Goal: Information Seeking & Learning: Learn about a topic

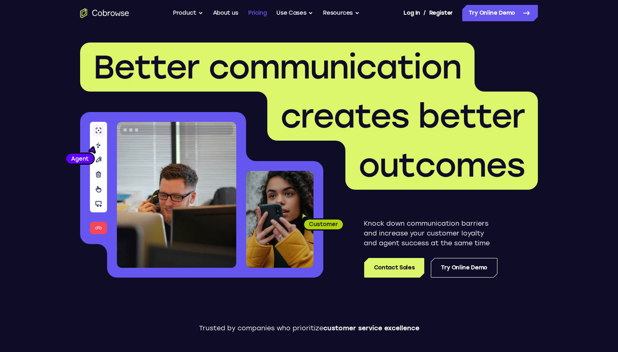
click at [252, 12] on link "Pricing" at bounding box center [257, 13] width 19 height 16
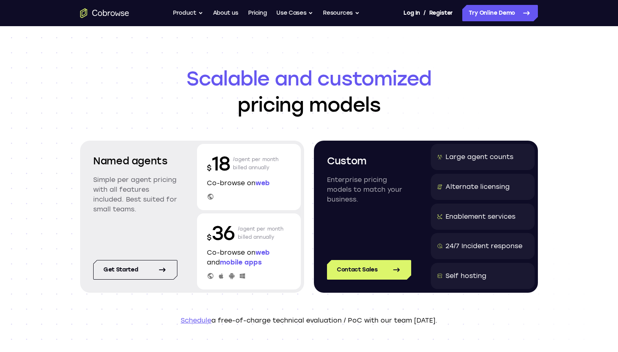
click at [228, 160] on p "$ 18" at bounding box center [218, 163] width 23 height 26
click at [133, 170] on div "Named agents Simple per agent pricing with all features included. Best suited f…" at bounding box center [135, 190] width 104 height 92
click at [109, 186] on p "Simple per agent pricing with all features included. Best suited for small team…" at bounding box center [135, 194] width 84 height 39
click at [99, 191] on p "Simple per agent pricing with all features included. Best suited for small team…" at bounding box center [135, 194] width 84 height 39
click at [108, 191] on p "Simple per agent pricing with all features included. Best suited for small team…" at bounding box center [135, 194] width 84 height 39
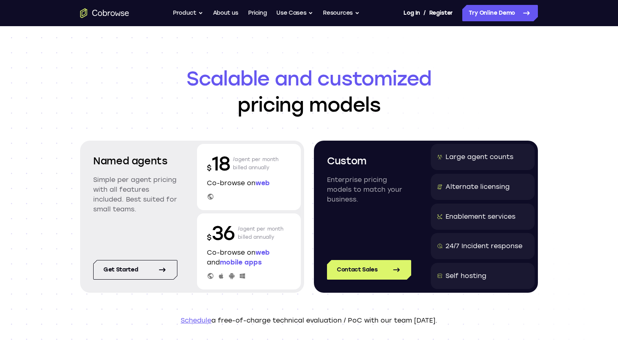
click at [95, 185] on p "Simple per agent pricing with all features included. Best suited for small team…" at bounding box center [135, 194] width 84 height 39
drag, startPoint x: 86, startPoint y: 182, endPoint x: 132, endPoint y: 196, distance: 48.2
click at [132, 196] on div "Named agents Simple per agent pricing with all features included. Best suited f…" at bounding box center [135, 190] width 104 height 92
click at [132, 196] on p "Simple per agent pricing with all features included. Best suited for small team…" at bounding box center [135, 194] width 84 height 39
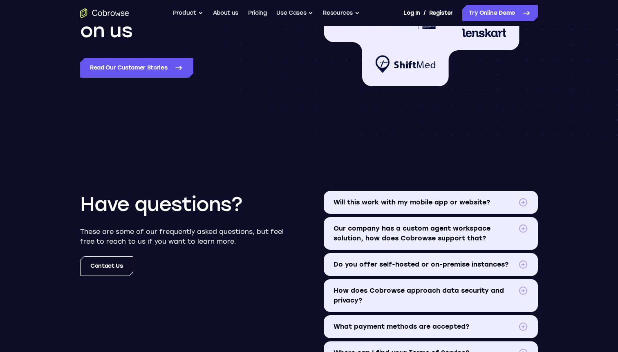
scroll to position [836, 0]
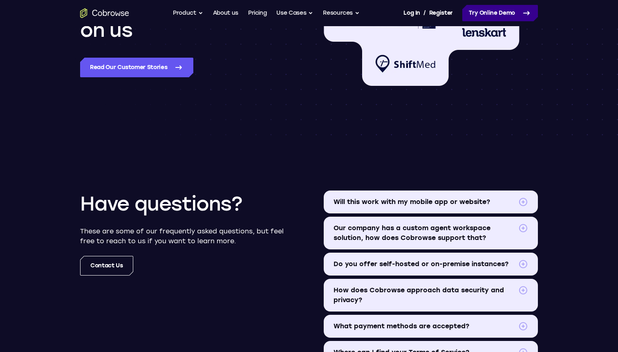
click at [506, 13] on link "Try Online Demo" at bounding box center [500, 13] width 76 height 16
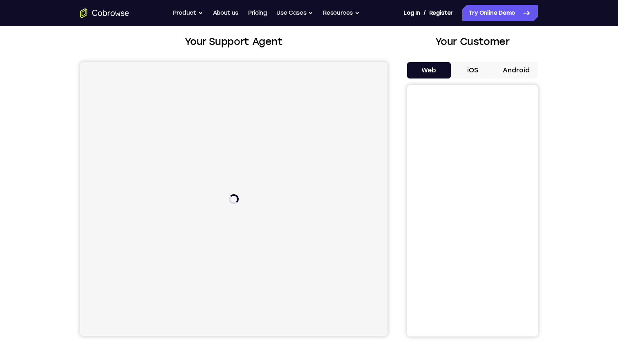
scroll to position [39, 0]
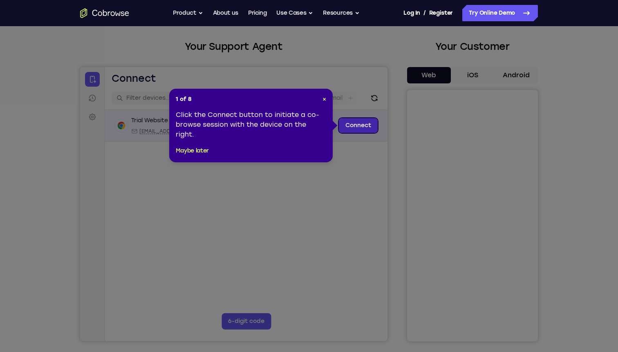
click at [359, 129] on link "Connect" at bounding box center [358, 125] width 39 height 15
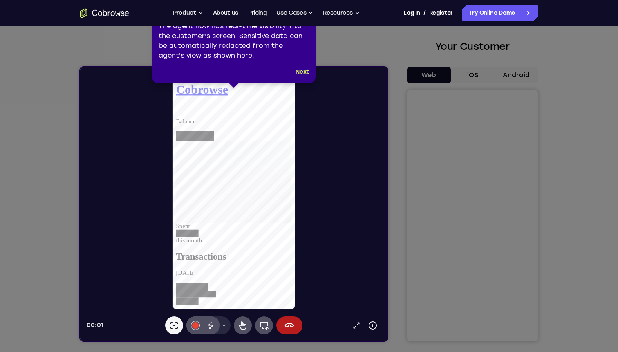
scroll to position [0, 0]
click at [302, 72] on button "Next" at bounding box center [302, 72] width 13 height 10
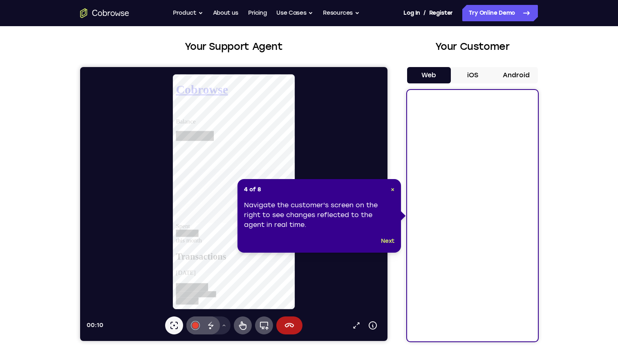
click at [289, 205] on div "Navigate the customer's screen on the right to see changes reflected to the age…" at bounding box center [319, 214] width 150 height 29
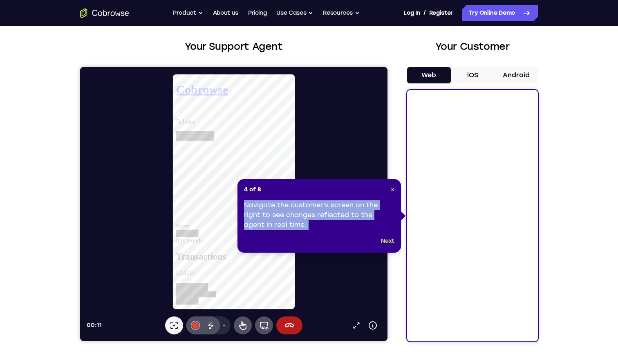
click at [289, 205] on div "Navigate the customer's screen on the right to see changes reflected to the age…" at bounding box center [319, 214] width 150 height 29
drag, startPoint x: 245, startPoint y: 190, endPoint x: 332, endPoint y: 223, distance: 92.8
click at [332, 223] on div "4 of 8 × Navigate the customer's screen on the right to see changes reflected t…" at bounding box center [320, 216] width 164 height 74
click at [332, 223] on div "Navigate the customer's screen on the right to see changes reflected to the age…" at bounding box center [319, 214] width 150 height 29
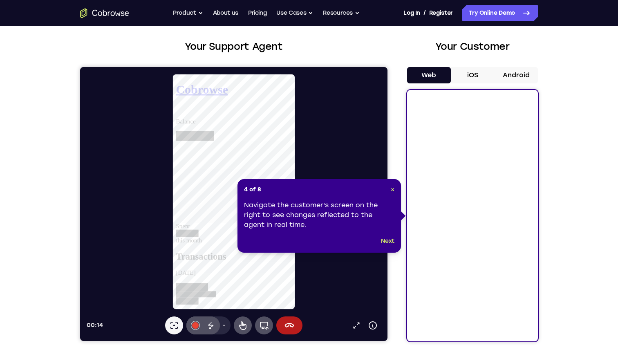
click at [314, 214] on div "Navigate the customer's screen on the right to see changes reflected to the age…" at bounding box center [319, 214] width 150 height 29
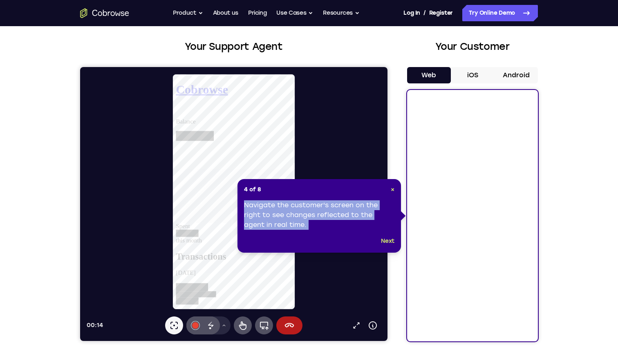
click at [314, 214] on div "Navigate the customer's screen on the right to see changes reflected to the age…" at bounding box center [319, 214] width 150 height 29
click at [323, 224] on div "Navigate the customer's screen on the right to see changes reflected to the age…" at bounding box center [319, 214] width 150 height 29
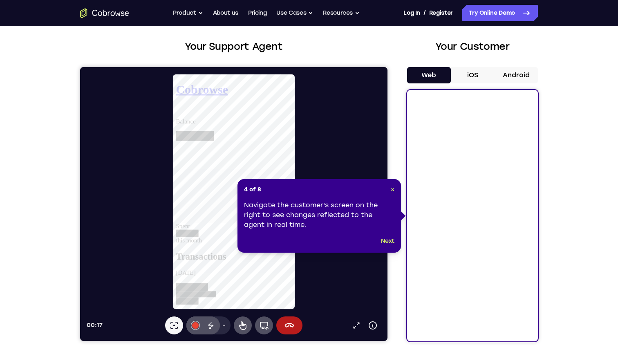
click at [316, 215] on div "Navigate the customer's screen on the right to see changes reflected to the age…" at bounding box center [319, 214] width 150 height 29
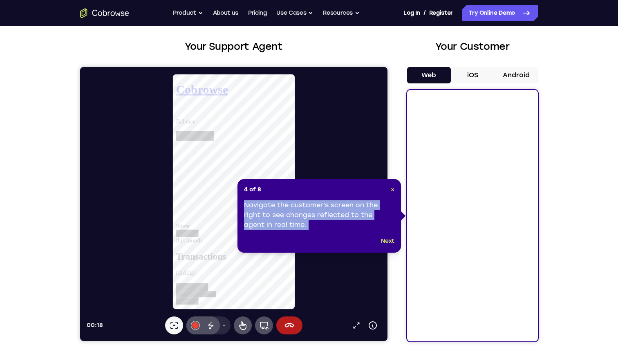
click at [316, 215] on div "Navigate the customer's screen on the right to see changes reflected to the age…" at bounding box center [319, 214] width 150 height 29
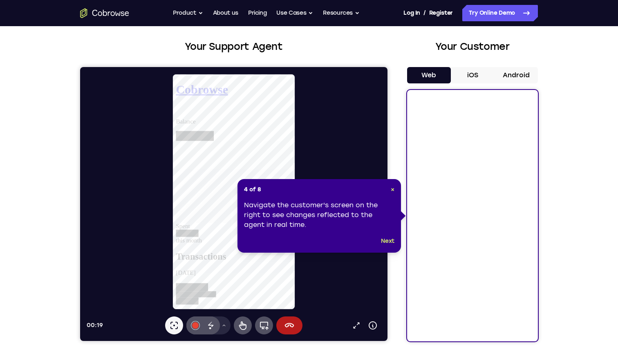
click at [316, 215] on div "Navigate the customer's screen on the right to see changes reflected to the age…" at bounding box center [319, 214] width 150 height 29
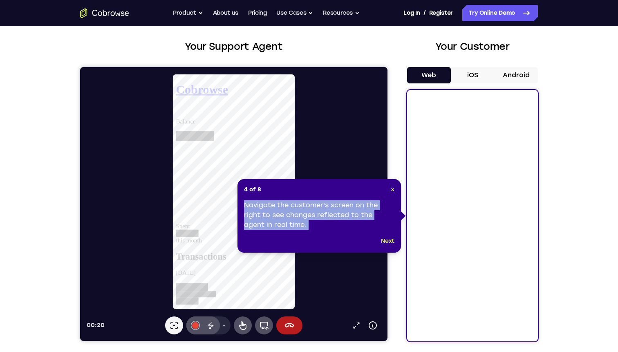
click at [316, 215] on div "Navigate the customer's screen on the right to see changes reflected to the age…" at bounding box center [319, 214] width 150 height 29
drag, startPoint x: 246, startPoint y: 206, endPoint x: 315, endPoint y: 225, distance: 71.8
click at [316, 226] on div "Navigate the customer's screen on the right to see changes reflected to the age…" at bounding box center [319, 214] width 150 height 29
click at [315, 225] on div "Navigate the customer's screen on the right to see changes reflected to the age…" at bounding box center [319, 214] width 150 height 29
drag, startPoint x: 315, startPoint y: 225, endPoint x: 245, endPoint y: 191, distance: 77.7
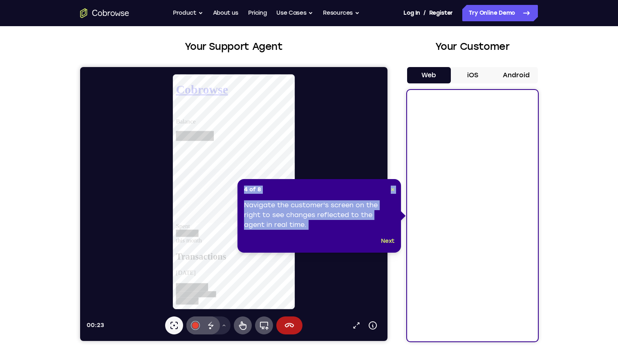
click at [245, 191] on div "4 of 8 × Navigate the customer's screen on the right to see changes reflected t…" at bounding box center [320, 216] width 164 height 74
click at [245, 191] on span "4 of 8" at bounding box center [252, 190] width 17 height 8
drag, startPoint x: 245, startPoint y: 190, endPoint x: 326, endPoint y: 228, distance: 89.6
click at [326, 228] on div "4 of 8 × Navigate the customer's screen on the right to see changes reflected t…" at bounding box center [320, 216] width 164 height 74
click at [326, 227] on div "Navigate the customer's screen on the right to see changes reflected to the age…" at bounding box center [319, 214] width 150 height 29
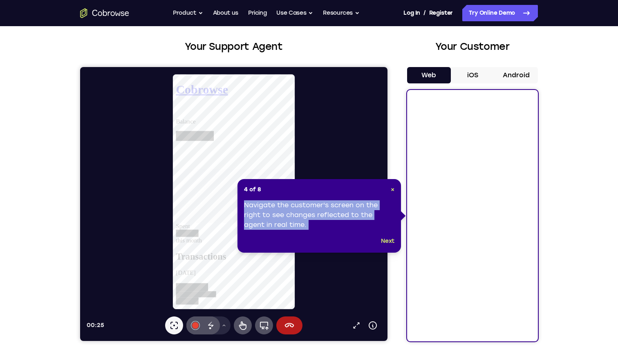
drag, startPoint x: 326, startPoint y: 227, endPoint x: 249, endPoint y: 205, distance: 80.7
click at [249, 205] on div "Navigate the customer's screen on the right to see changes reflected to the age…" at bounding box center [319, 214] width 150 height 29
drag, startPoint x: 245, startPoint y: 205, endPoint x: 325, endPoint y: 228, distance: 82.7
click at [325, 229] on div "Navigate the customer's screen on the right to see changes reflected to the age…" at bounding box center [319, 214] width 150 height 29
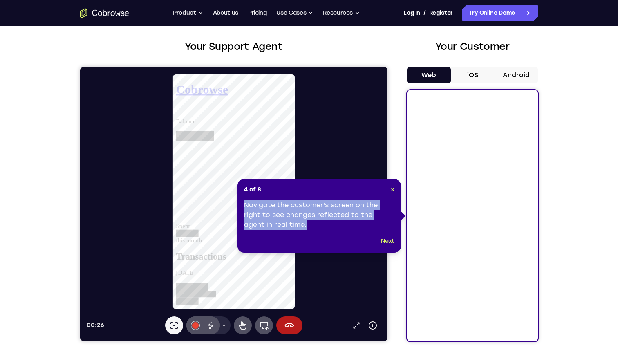
click at [325, 228] on div "Navigate the customer's screen on the right to see changes reflected to the age…" at bounding box center [319, 214] width 150 height 29
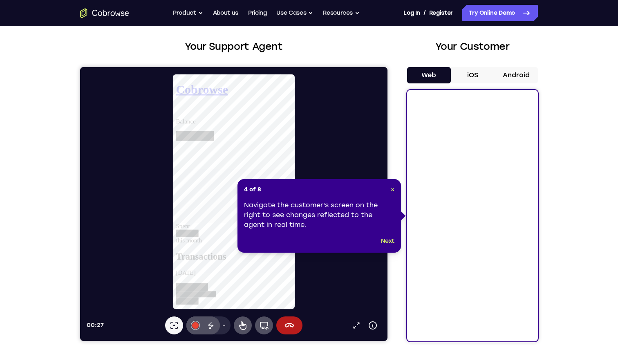
click at [315, 215] on div "Navigate the customer's screen on the right to see changes reflected to the age…" at bounding box center [319, 214] width 150 height 29
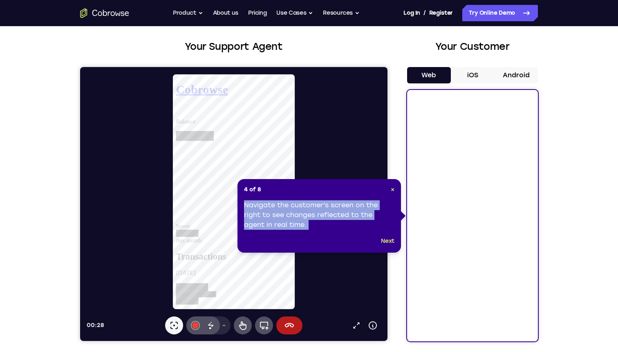
click at [315, 215] on div "Navigate the customer's screen on the right to see changes reflected to the age…" at bounding box center [319, 214] width 150 height 29
drag, startPoint x: 244, startPoint y: 204, endPoint x: 324, endPoint y: 232, distance: 84.0
click at [324, 235] on div "4 of 8 × Navigate the customer's screen on the right to see changes reflected t…" at bounding box center [320, 216] width 164 height 74
click at [324, 232] on div "4 of 8 × Navigate the customer's screen on the right to see changes reflected t…" at bounding box center [320, 216] width 164 height 74
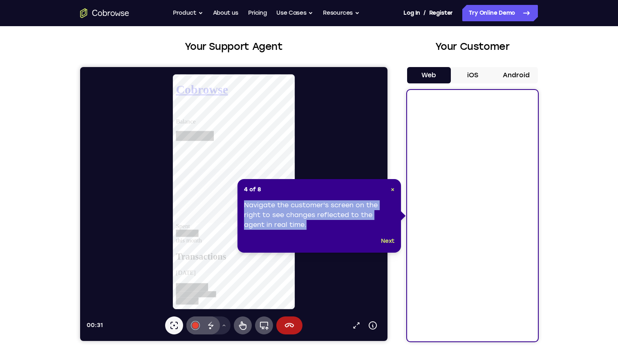
drag, startPoint x: 307, startPoint y: 221, endPoint x: 244, endPoint y: 207, distance: 64.5
click at [244, 207] on div "Navigate the customer's screen on the right to see changes reflected to the age…" at bounding box center [319, 214] width 150 height 29
drag, startPoint x: 248, startPoint y: 208, endPoint x: 325, endPoint y: 233, distance: 81.1
click at [325, 233] on div "4 of 8 × Navigate the customer's screen on the right to see changes reflected t…" at bounding box center [320, 216] width 164 height 74
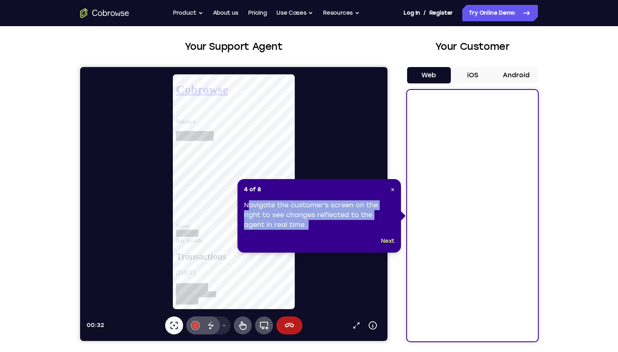
click at [324, 231] on div "4 of 8 × Navigate the customer's screen on the right to see changes reflected t…" at bounding box center [320, 216] width 164 height 74
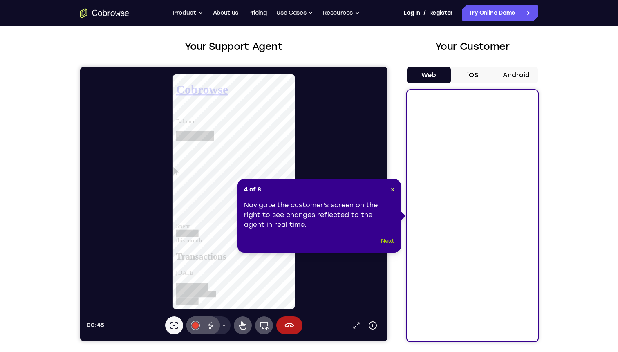
click at [388, 238] on button "Next" at bounding box center [387, 241] width 13 height 10
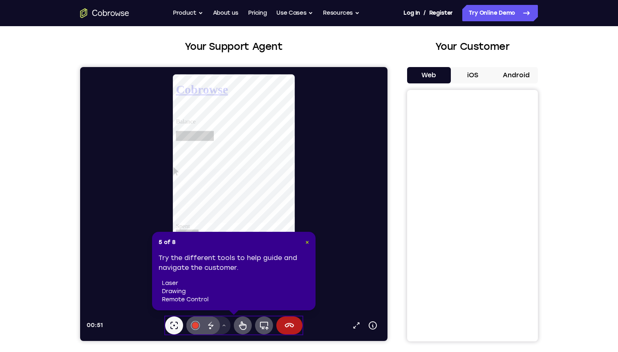
click at [307, 242] on span "×" at bounding box center [307, 242] width 4 height 7
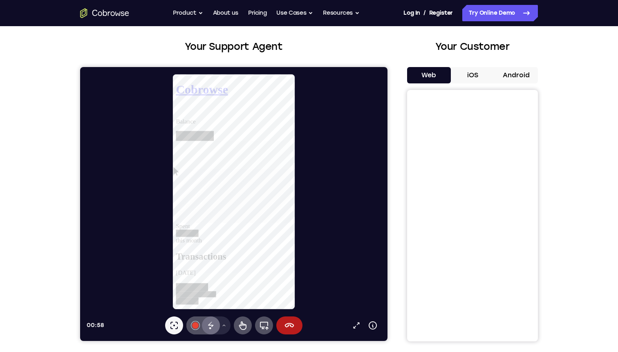
click at [210, 325] on icon at bounding box center [210, 324] width 5 height 5
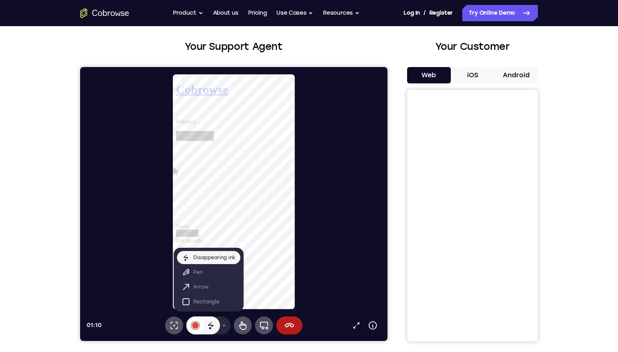
click at [197, 324] on div at bounding box center [195, 325] width 7 height 7
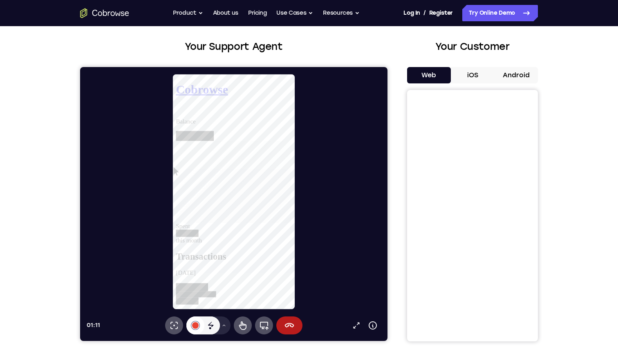
click at [197, 324] on div at bounding box center [195, 325] width 7 height 7
click at [224, 325] on icon at bounding box center [224, 325] width 5 height 5
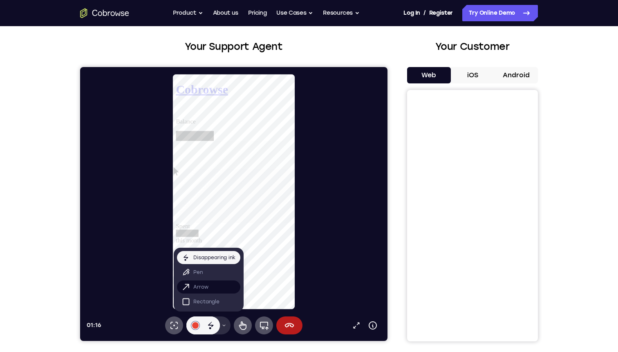
click at [213, 286] on button "Arrow" at bounding box center [208, 286] width 63 height 13
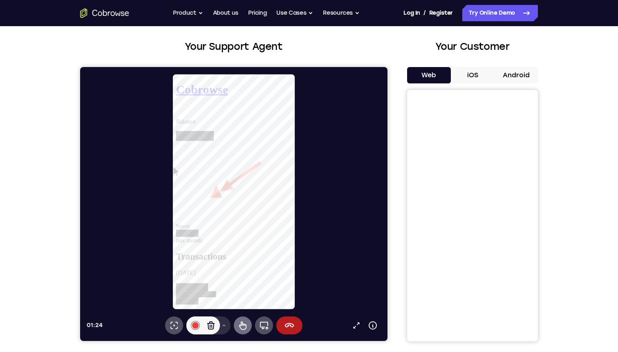
click at [244, 323] on icon at bounding box center [243, 326] width 10 height 10
click at [193, 290] on div at bounding box center [238, 301] width 124 height 23
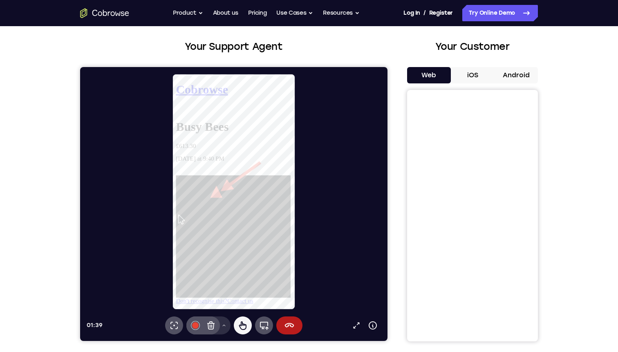
click at [176, 112] on icon at bounding box center [176, 112] width 0 height 0
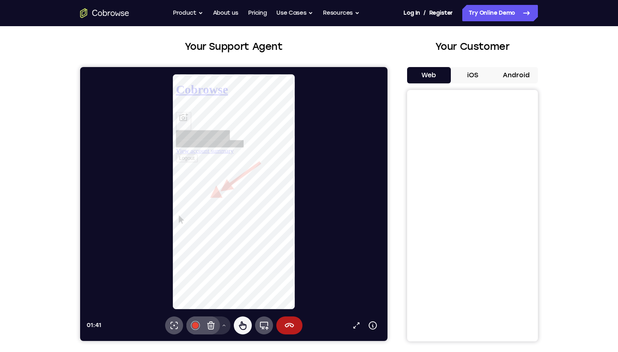
click at [238, 159] on link "View account summary" at bounding box center [207, 155] width 62 height 7
select select "1"
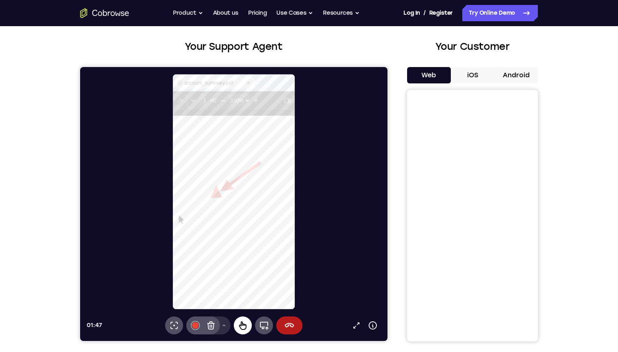
click at [245, 323] on icon at bounding box center [243, 326] width 10 height 10
click at [263, 327] on icon at bounding box center [264, 326] width 10 height 10
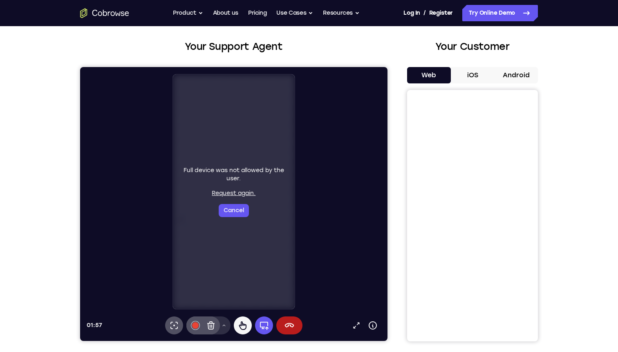
select select "1"
click at [470, 76] on button "iOS" at bounding box center [473, 75] width 44 height 16
click at [457, 47] on h2 "Your Customer" at bounding box center [472, 46] width 131 height 15
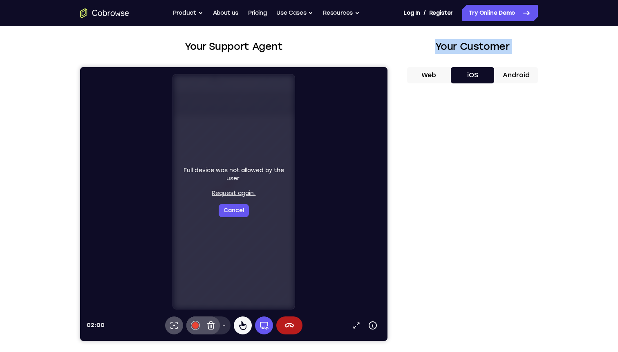
click at [457, 47] on h2 "Your Customer" at bounding box center [472, 46] width 131 height 15
click at [464, 47] on h2 "Your Customer" at bounding box center [472, 46] width 131 height 15
click at [256, 11] on link "Pricing" at bounding box center [257, 13] width 19 height 16
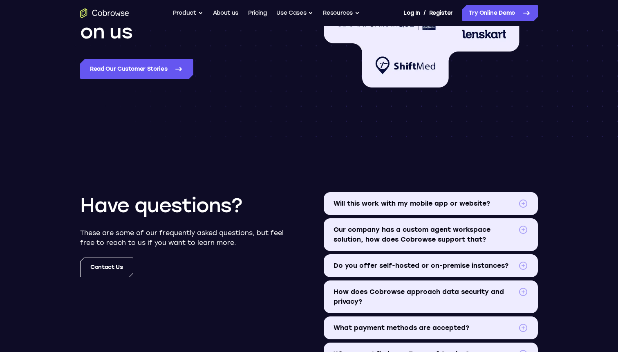
scroll to position [843, 0]
